Goal: Task Accomplishment & Management: Manage account settings

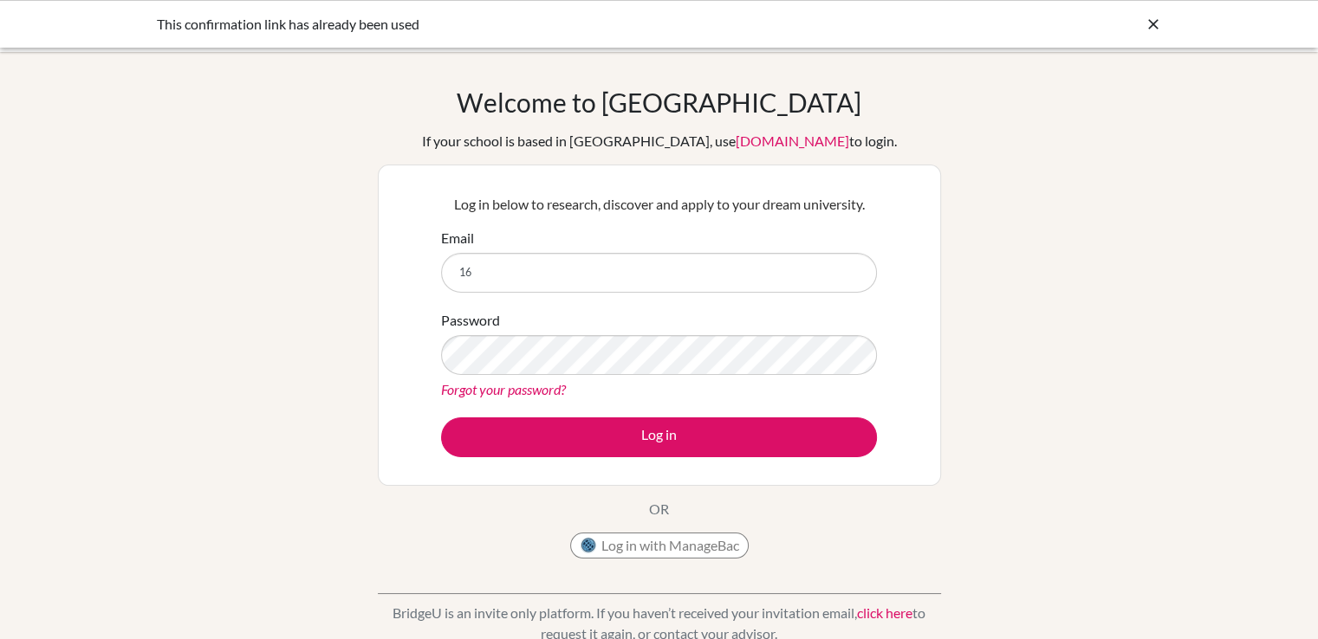
type input "1"
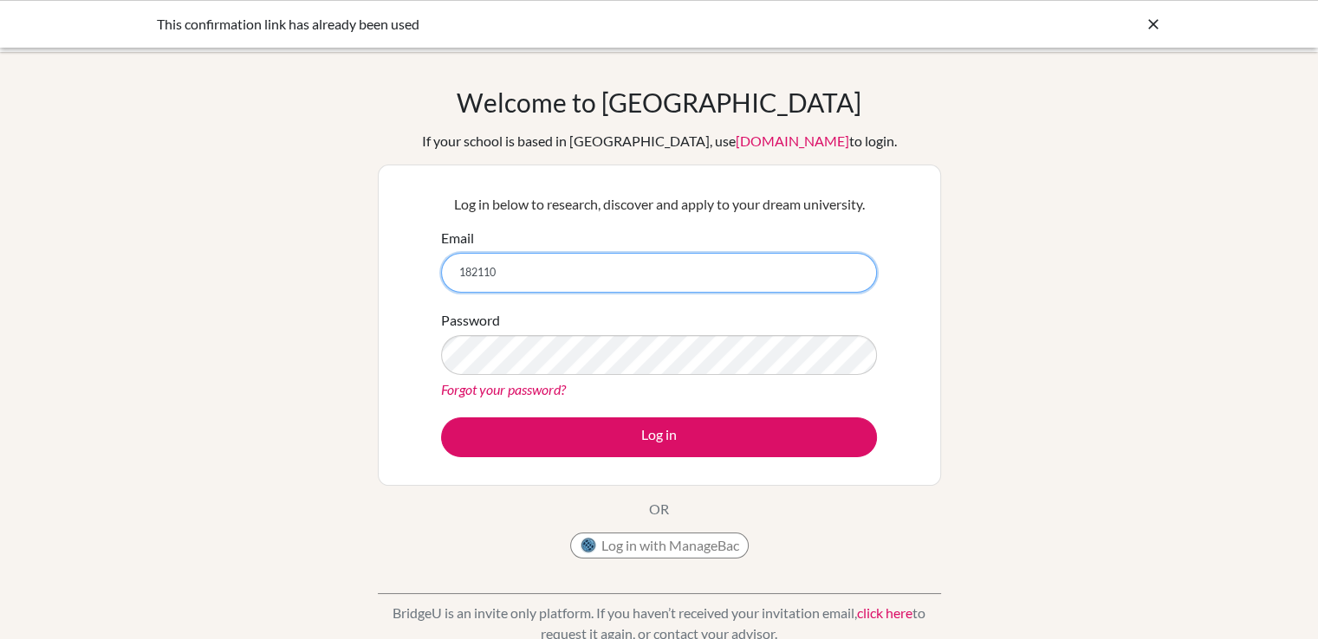
paste input "@"
type input "[EMAIL_ADDRESS][DOMAIN_NAME]"
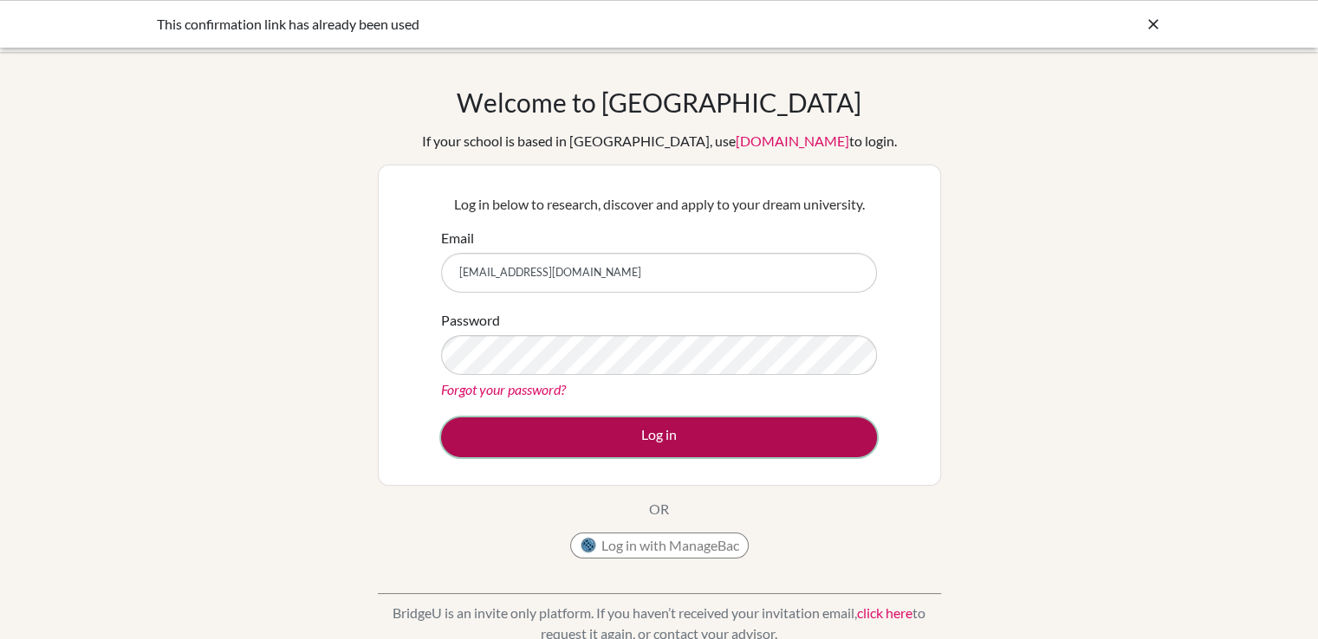
click at [630, 437] on button "Log in" at bounding box center [659, 438] width 436 height 40
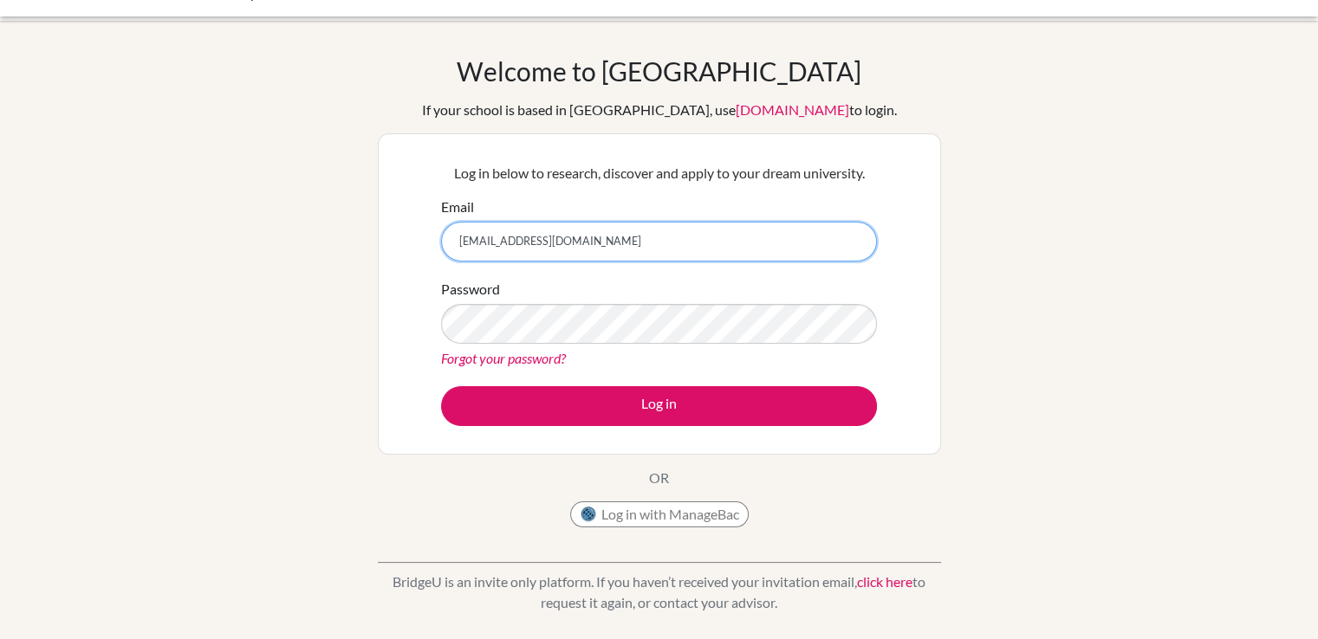
scroll to position [24, 0]
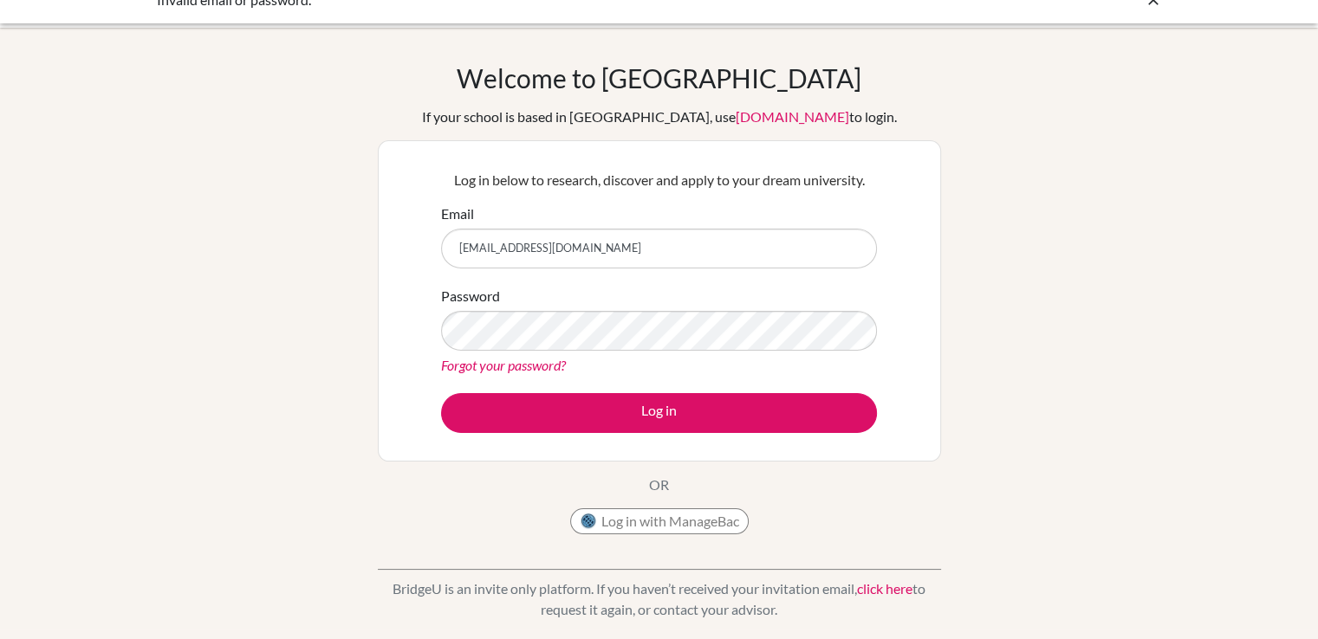
click at [519, 362] on link "Forgot your password?" at bounding box center [503, 365] width 125 height 16
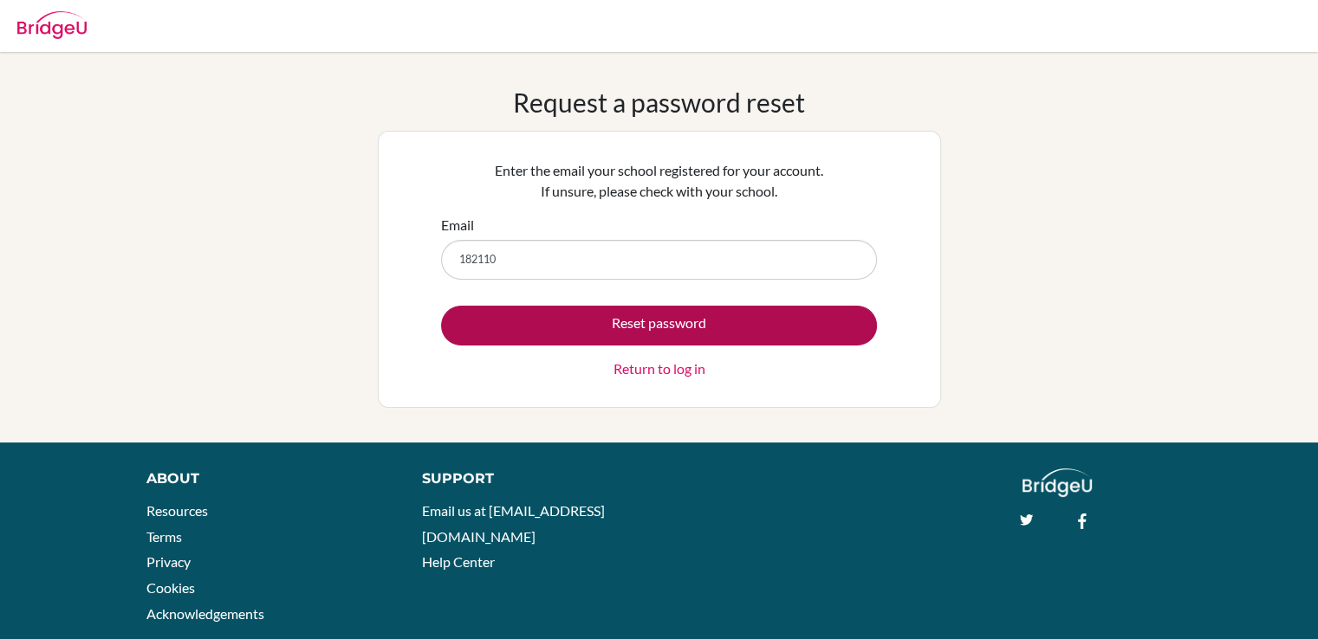
type input "[EMAIL_ADDRESS][DOMAIN_NAME]"
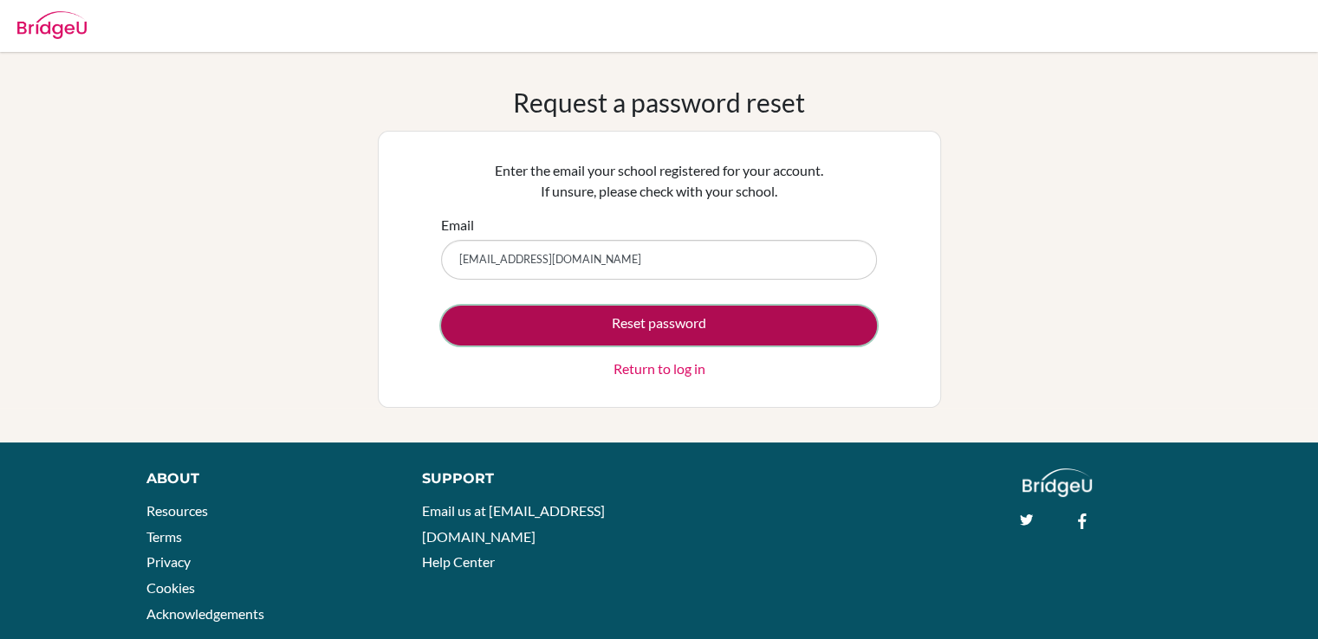
click at [623, 327] on button "Reset password" at bounding box center [659, 326] width 436 height 40
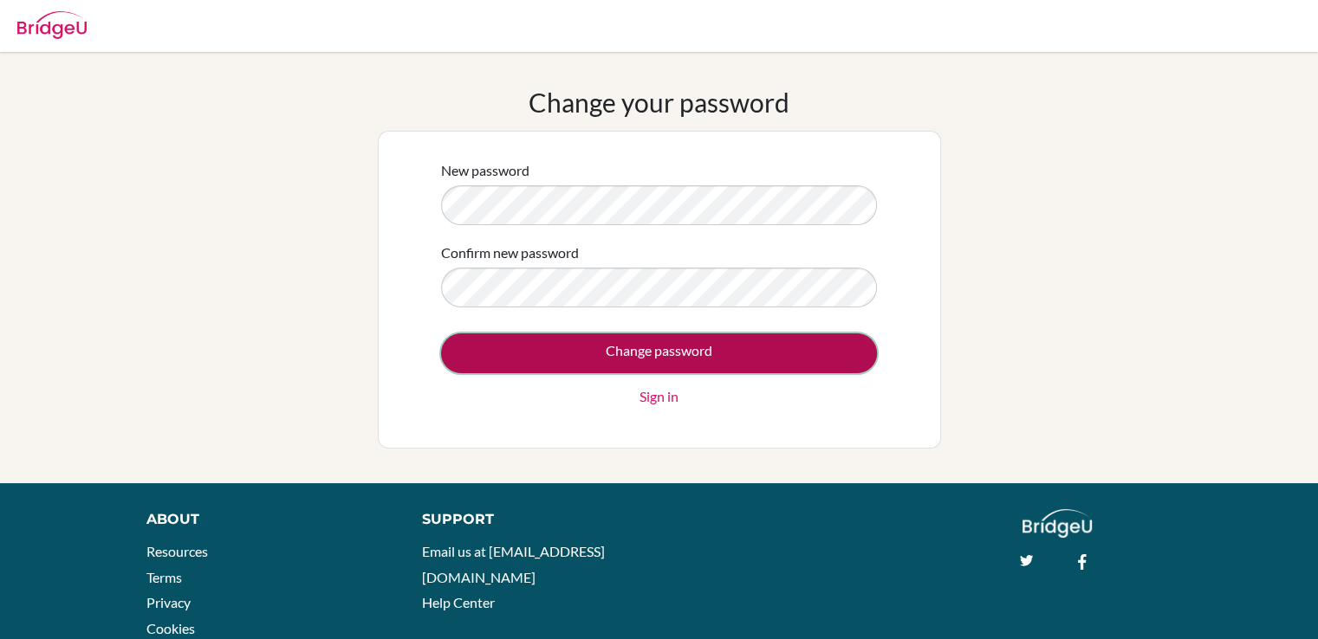
click at [644, 356] on input "Change password" at bounding box center [659, 354] width 436 height 40
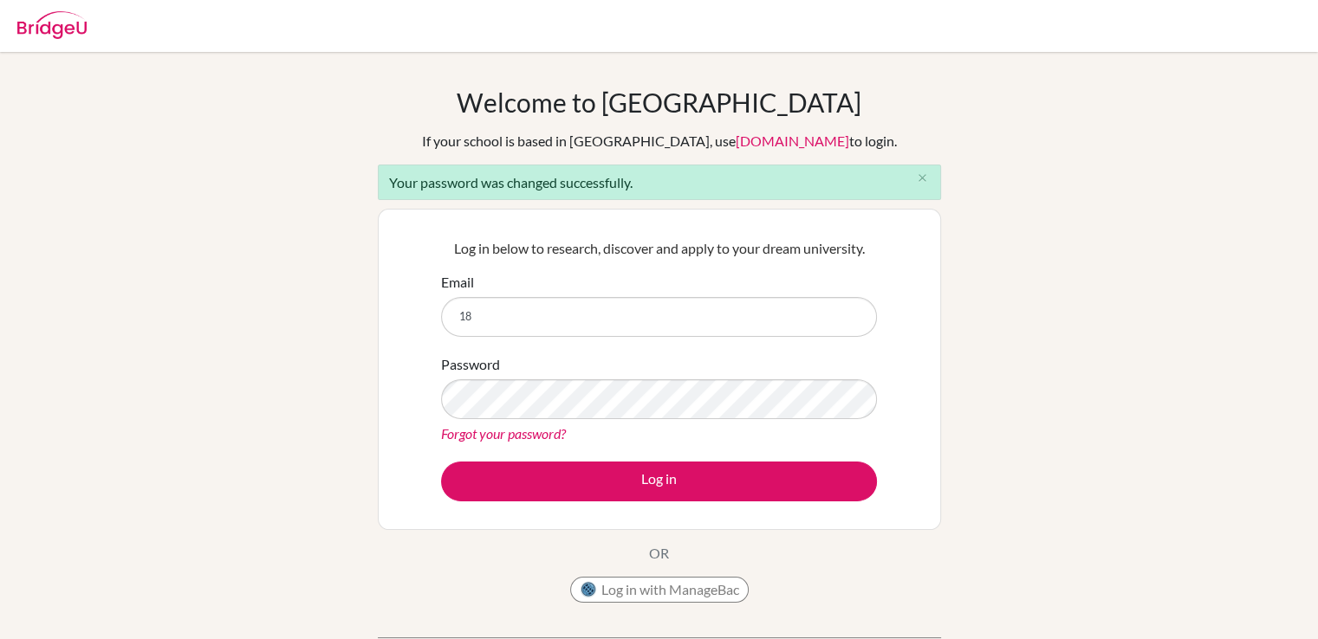
type input "[EMAIL_ADDRESS][DOMAIN_NAME]"
click at [441, 462] on button "Log in" at bounding box center [659, 482] width 436 height 40
